Goal: Information Seeking & Learning: Learn about a topic

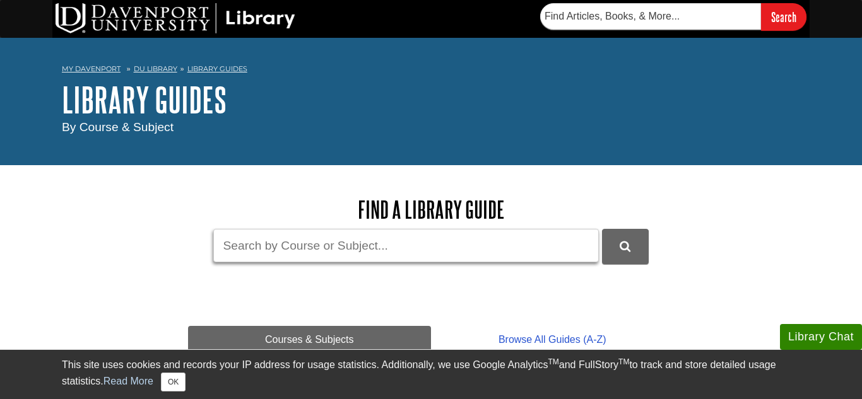
click at [442, 237] on input "Guide Search Terms" at bounding box center [405, 245] width 385 height 33
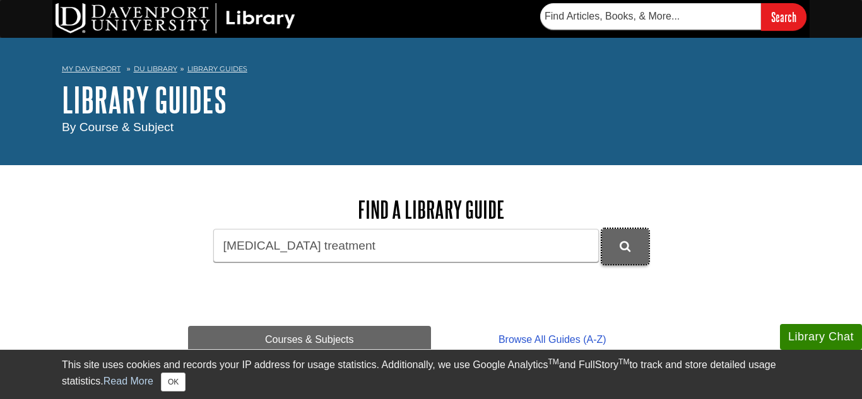
click at [634, 245] on button "DU Library Guides Search" at bounding box center [625, 246] width 47 height 35
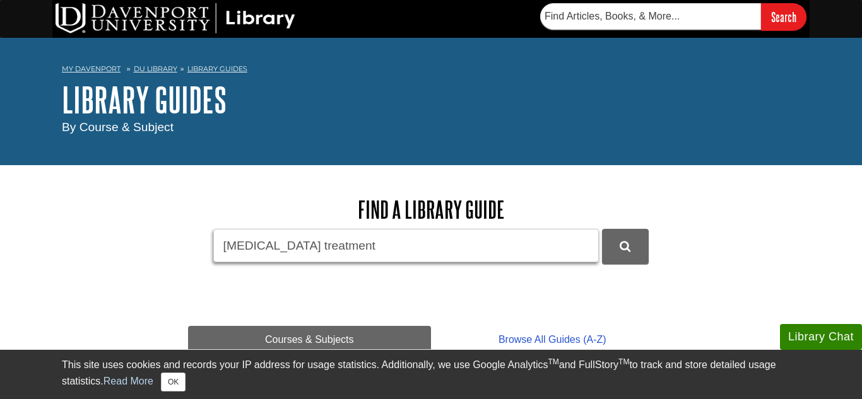
click at [320, 238] on input "gout treatment" at bounding box center [405, 245] width 385 height 33
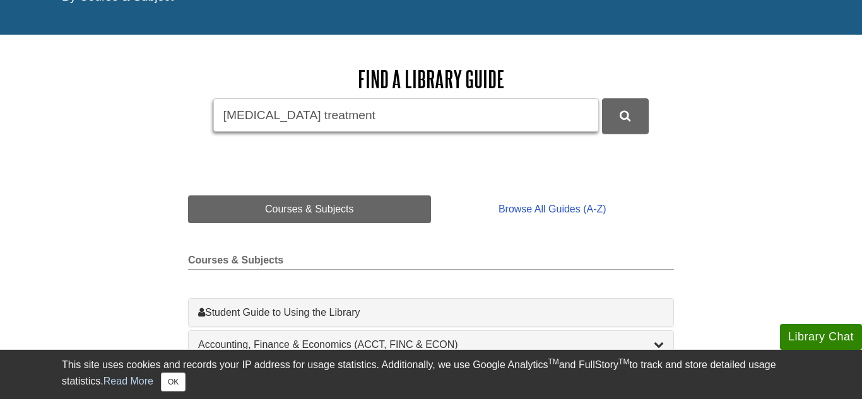
scroll to position [189, 0]
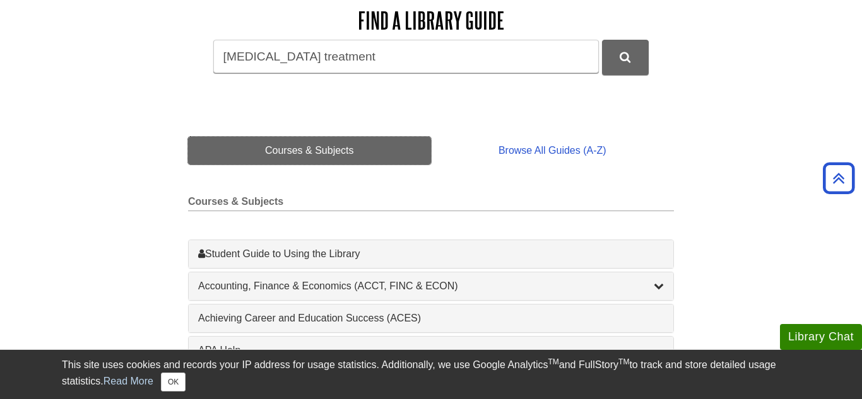
click at [324, 151] on link "Courses & Subjects" at bounding box center [309, 151] width 243 height 28
click at [334, 144] on link "Courses & Subjects" at bounding box center [309, 151] width 243 height 28
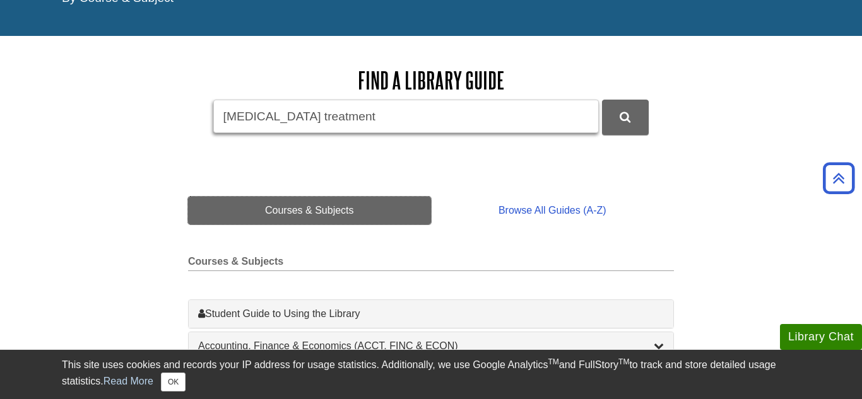
scroll to position [106, 0]
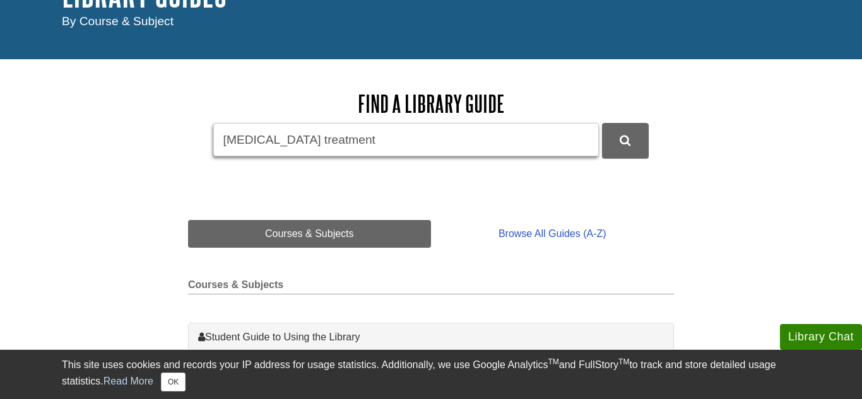
click at [372, 134] on input "gout treatment" at bounding box center [405, 139] width 385 height 33
type input "g"
type input "biol"
type input "BiOL 115"
click at [602, 123] on button "DU Library Guides Search" at bounding box center [625, 140] width 47 height 35
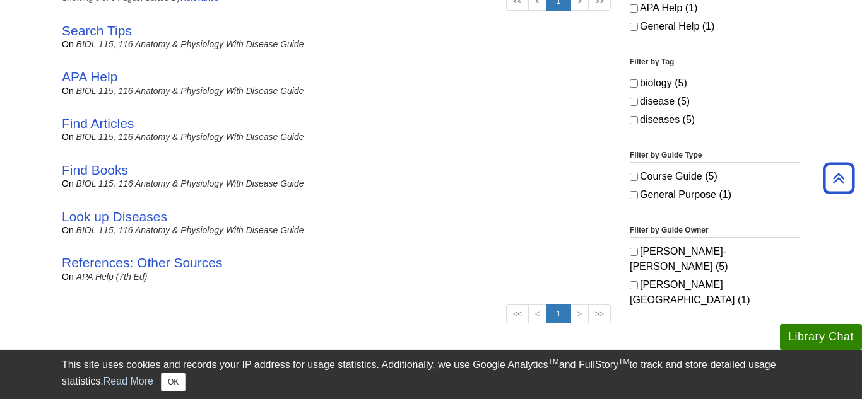
scroll to position [318, 0]
click at [96, 120] on link "Find Articles" at bounding box center [98, 122] width 72 height 15
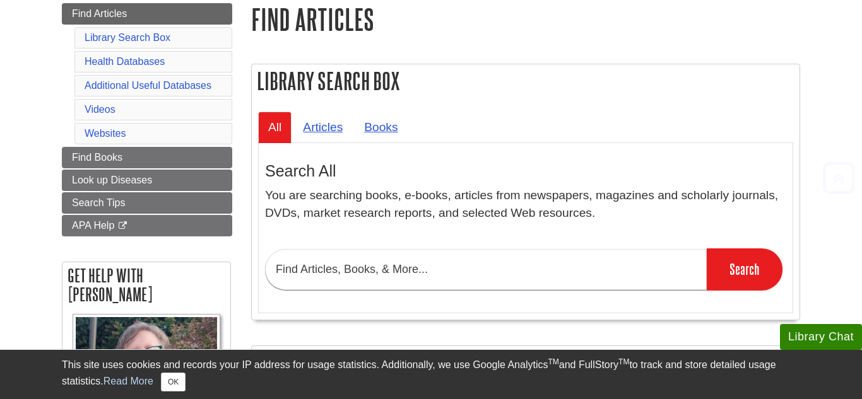
scroll to position [201, 0]
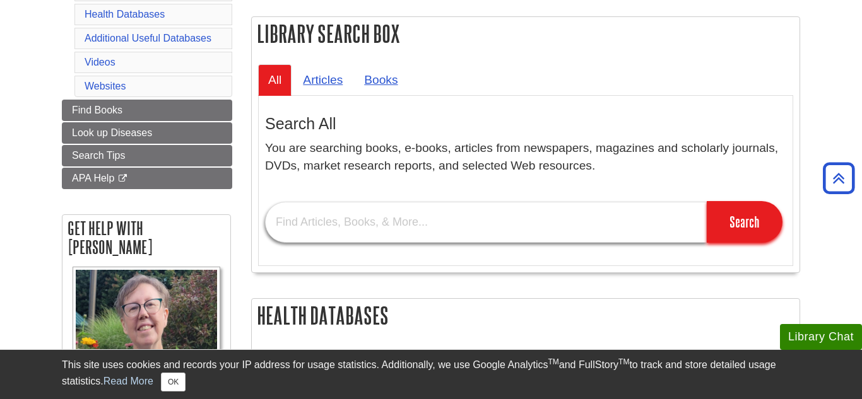
click at [585, 202] on input "text" at bounding box center [486, 222] width 442 height 41
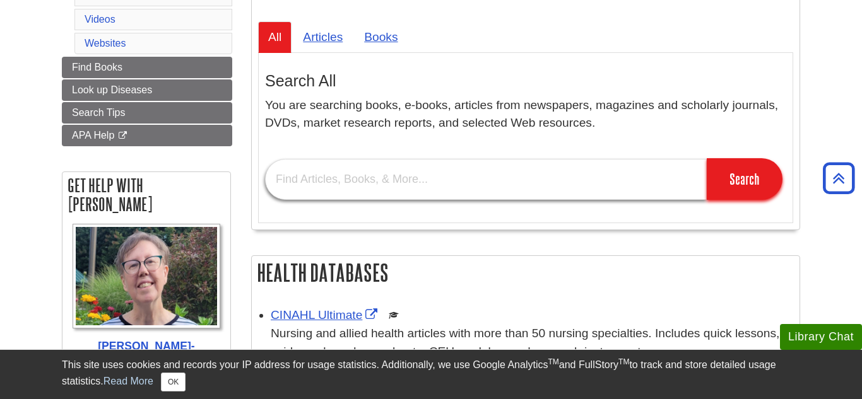
scroll to position [253, 0]
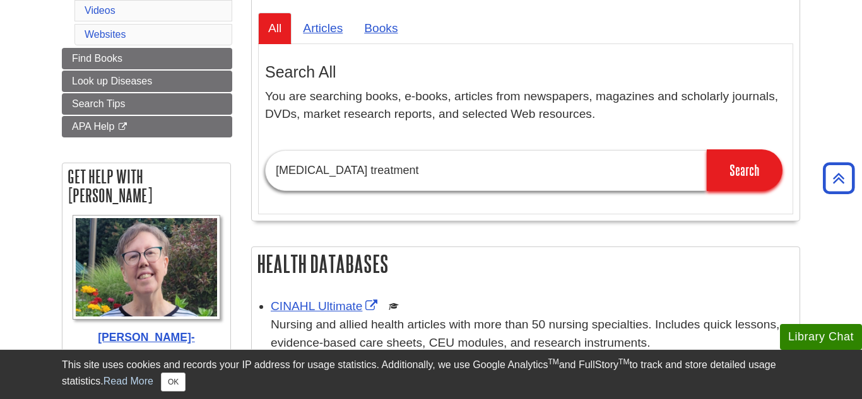
type input "gout treatment"
click at [706, 149] on input "Search" at bounding box center [744, 170] width 76 height 42
